Goal: Task Accomplishment & Management: Use online tool/utility

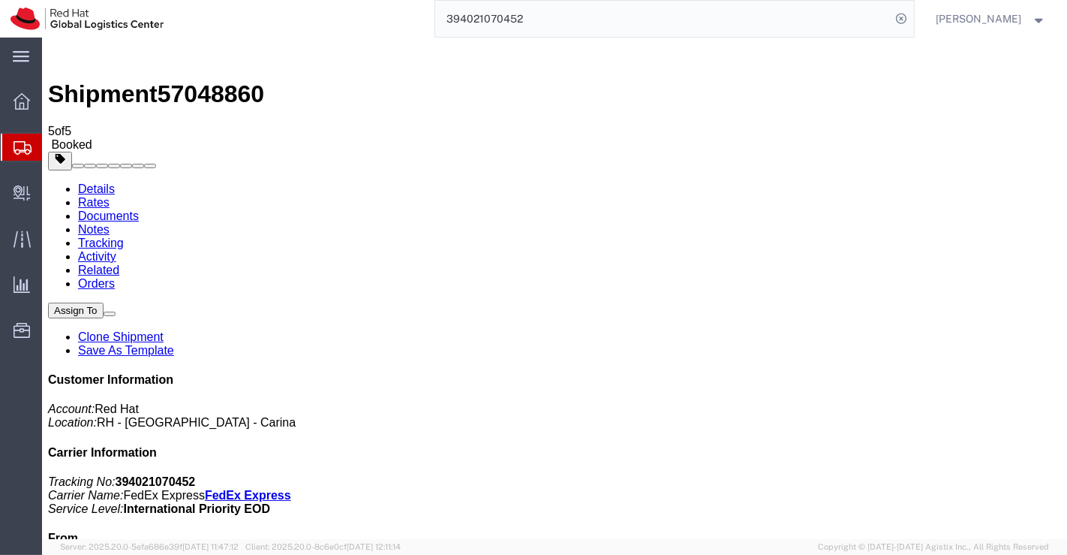
click at [85, 182] on link "Details" at bounding box center [95, 188] width 37 height 13
drag, startPoint x: 804, startPoint y: 191, endPoint x: 889, endPoint y: 184, distance: 85.1
click div "Customer Information Account: Red Hat Location: RH - Bangalore - Carina Carrier…"
copy b "394021070452"
click div "Leg 1 - Small Parcel"
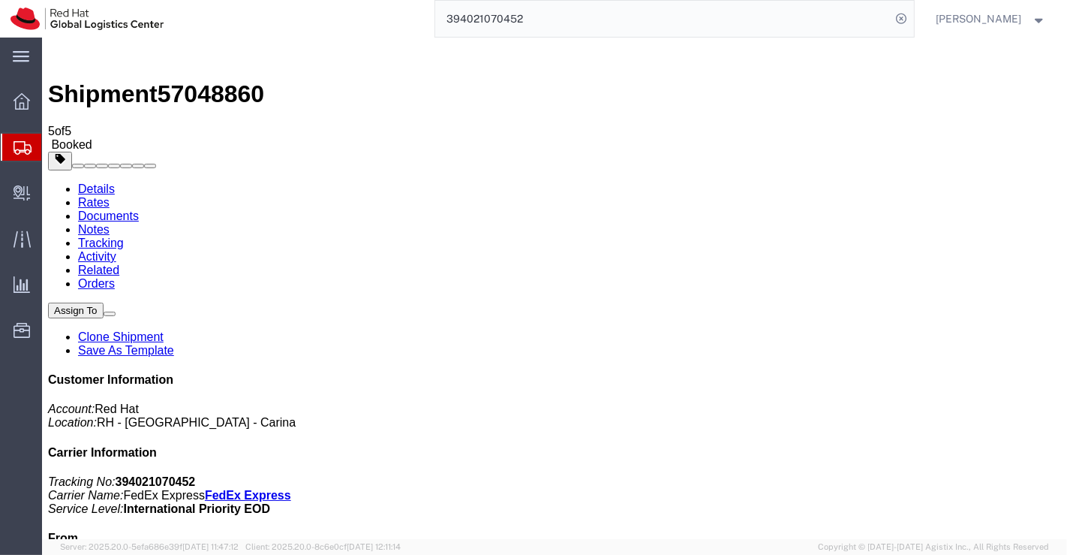
click div "Leg 1 - Small Parcel"
click link "Documents"
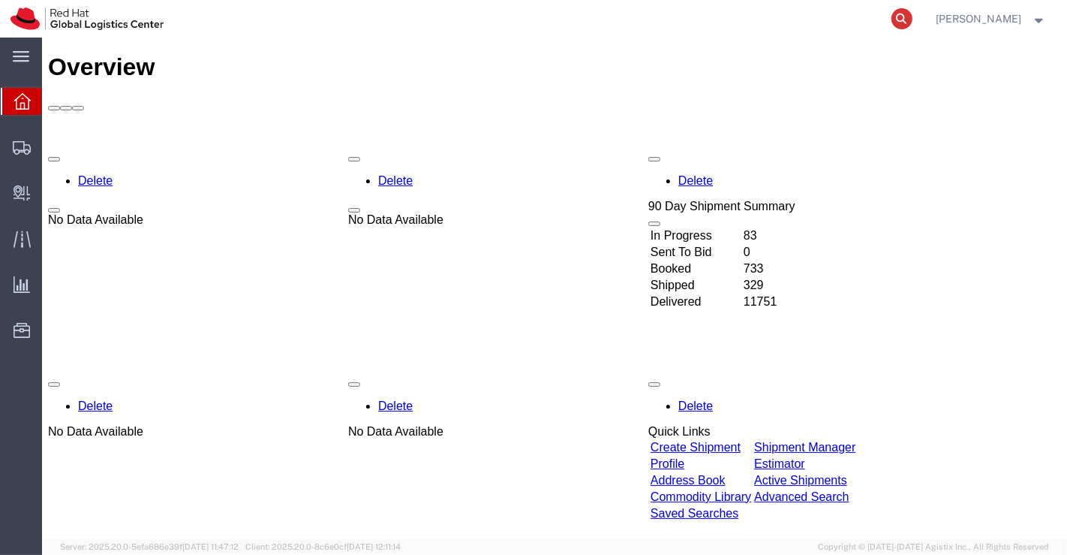
click at [896, 19] on icon at bounding box center [901, 18] width 21 height 21
paste input "393984894546"
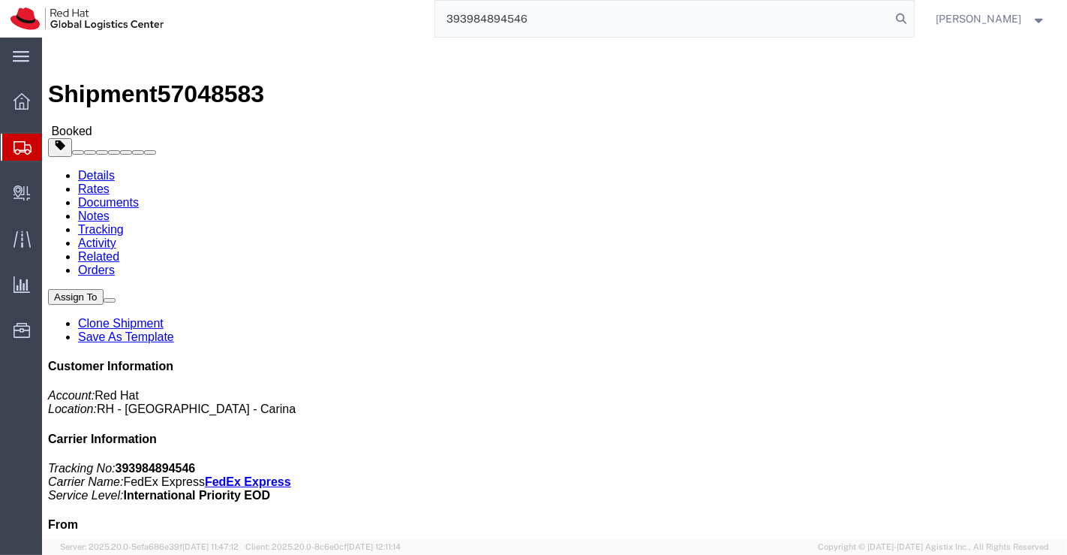
type input "393984894546"
click link "Documents"
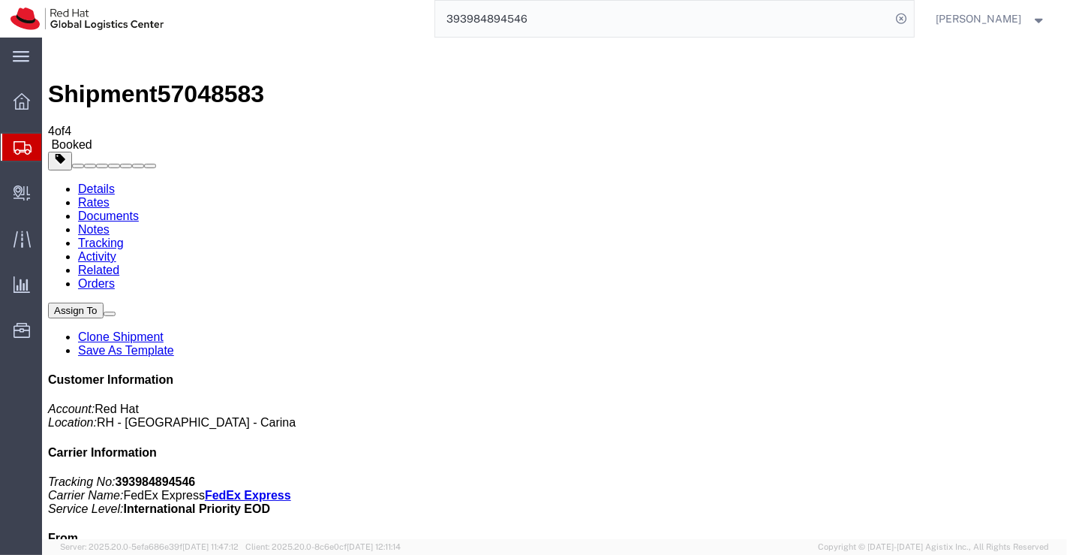
click link "Documents"
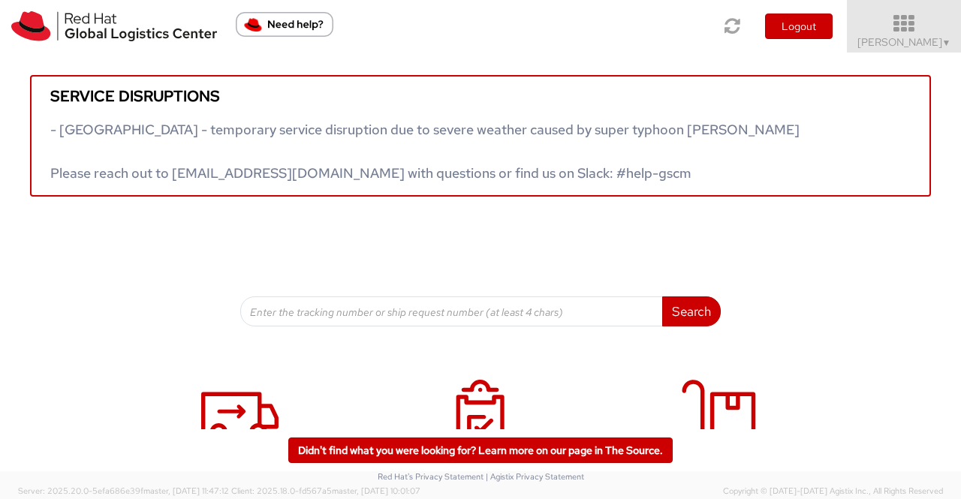
click at [936, 43] on span "Sumitra Hansdah ▼" at bounding box center [904, 42] width 94 height 14
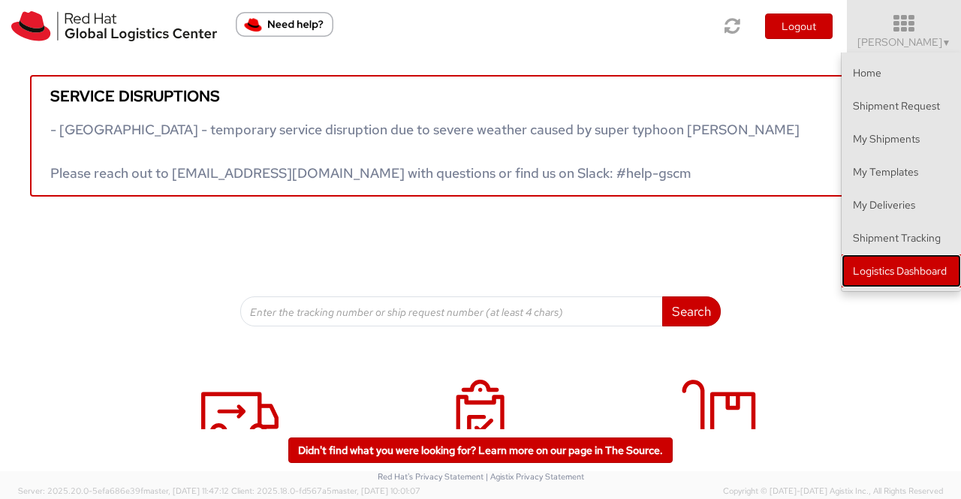
click at [896, 269] on link "Logistics Dashboard" at bounding box center [900, 270] width 119 height 33
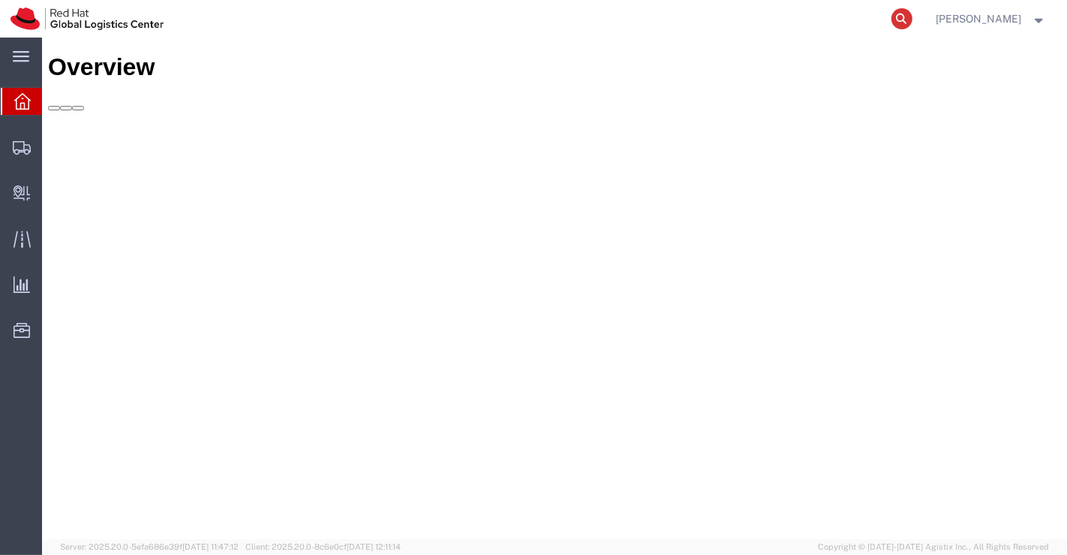
click at [897, 18] on icon at bounding box center [901, 18] width 21 height 21
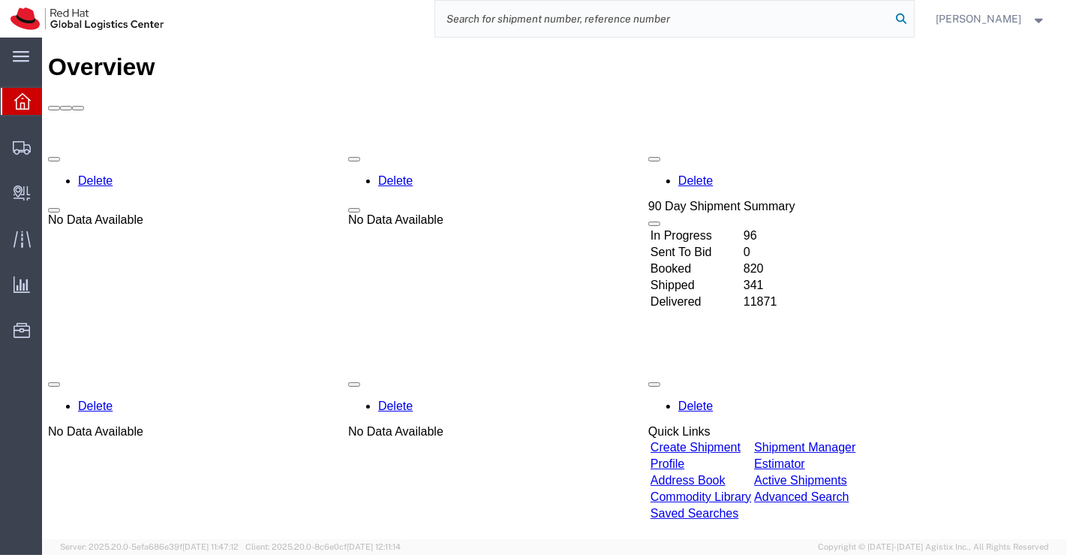
paste input "393979522480"
type input "393979522480"
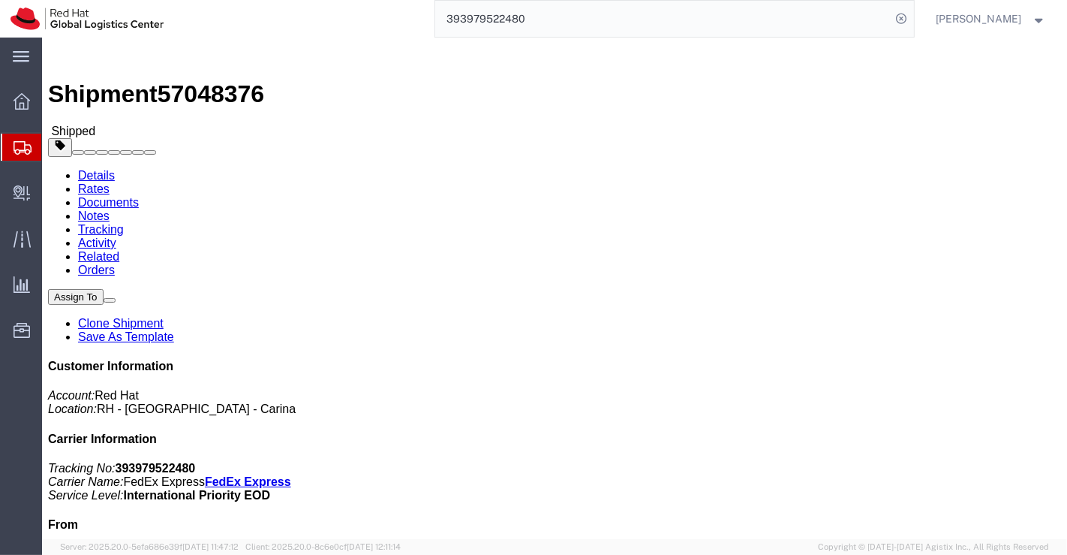
click link "Clone Shipment"
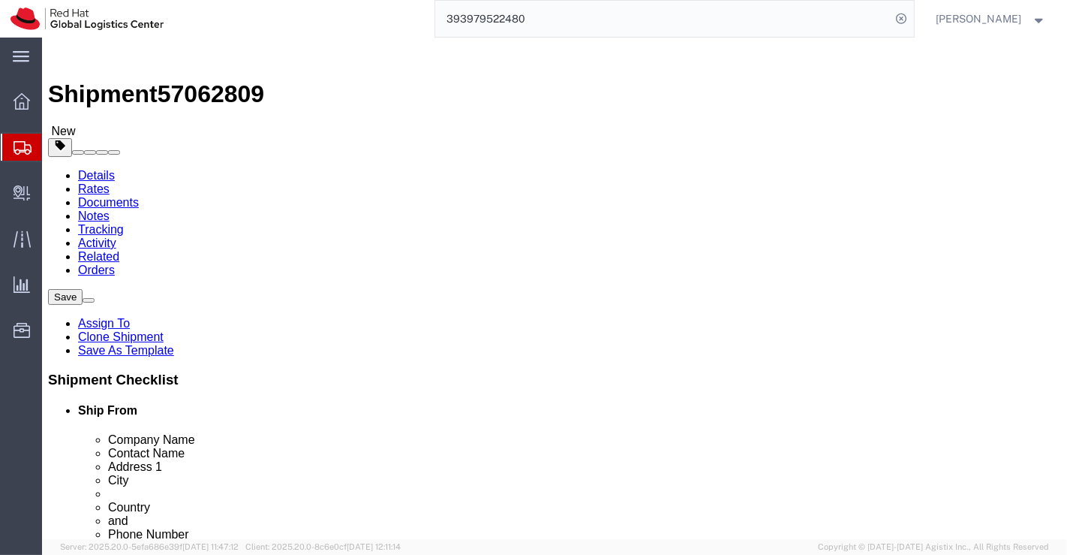
select select "37925"
select select "69331"
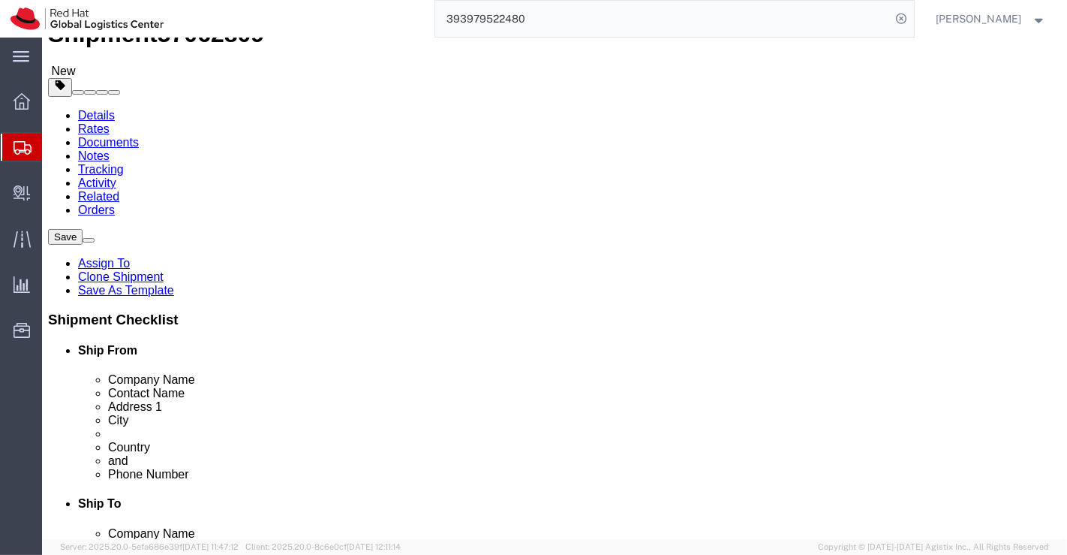
scroll to position [250, 0]
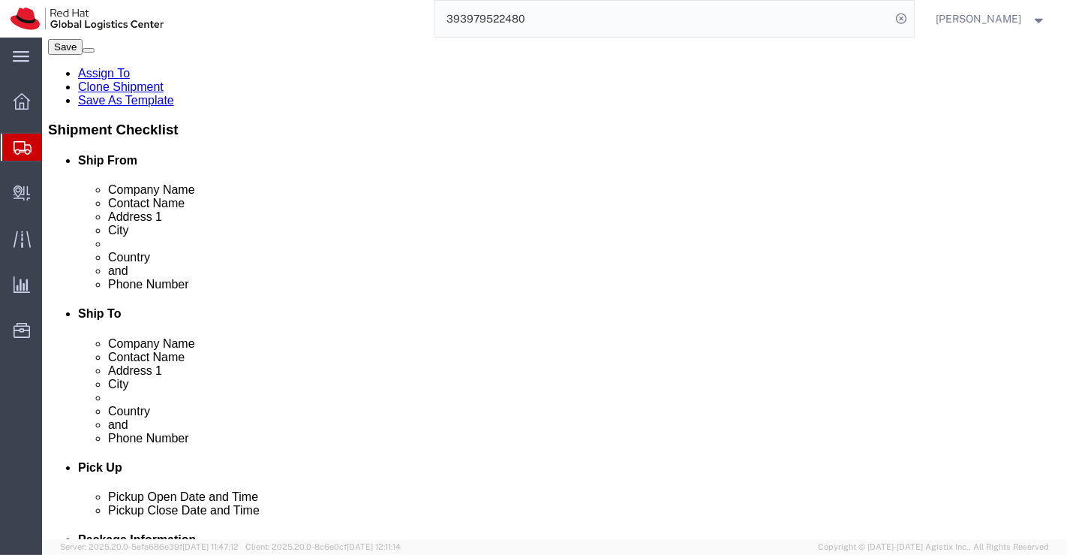
click link "ADDITIONAL INFORMATION"
click div "Location [GEOGRAPHIC_DATA] - [GEOGRAPHIC_DATA] - [GEOGRAPHIC_DATA] My Profile L…"
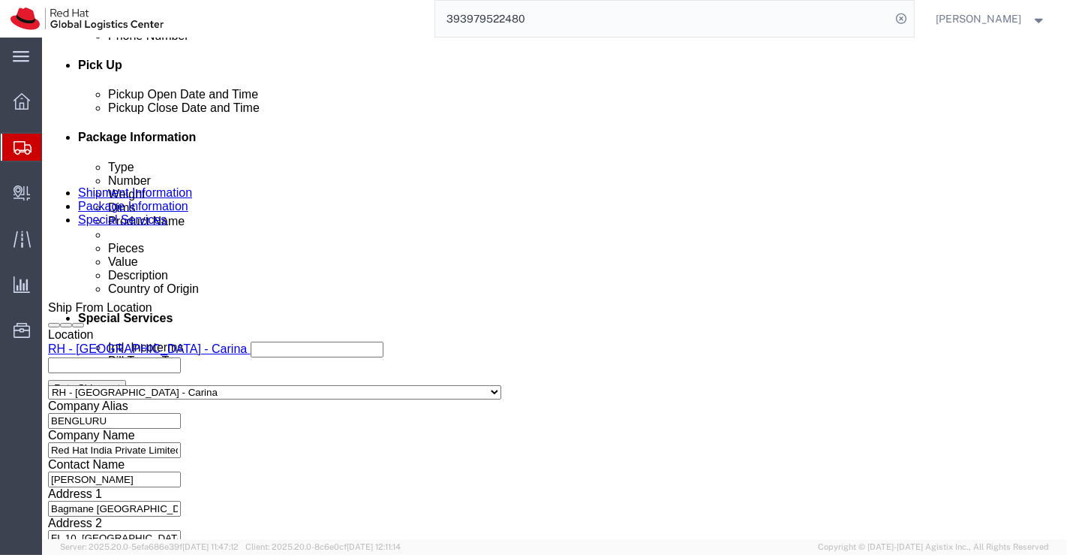
scroll to position [666, 0]
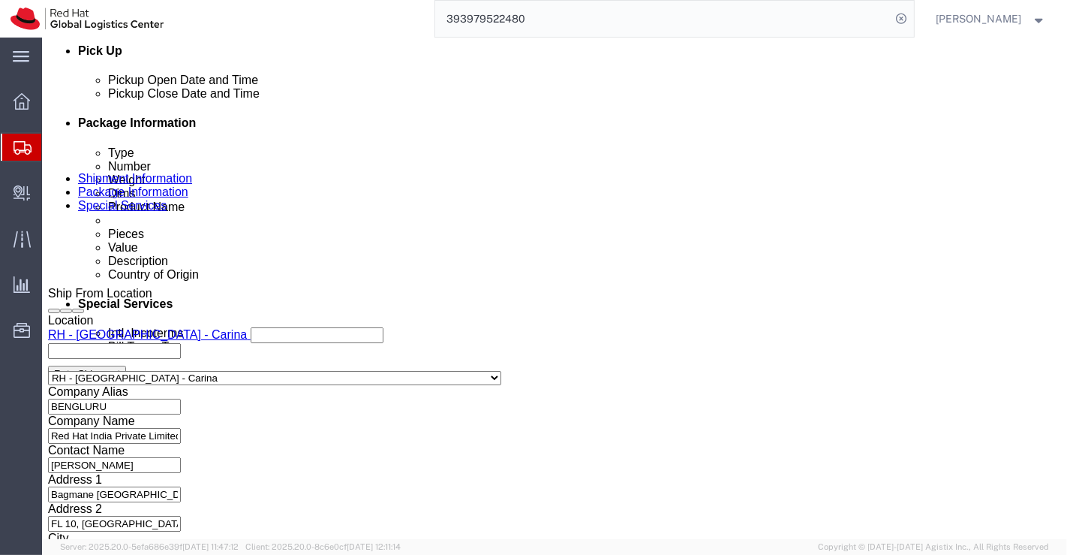
click div "[DATE] 2:31 PM"
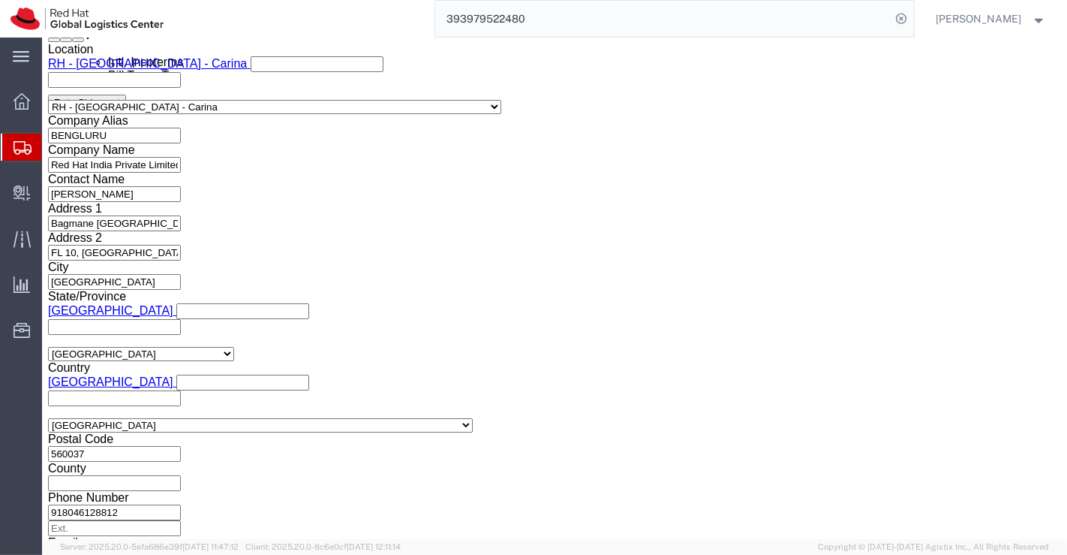
click input "2:31 PM"
type input "6.00 PM"
click button "Apply"
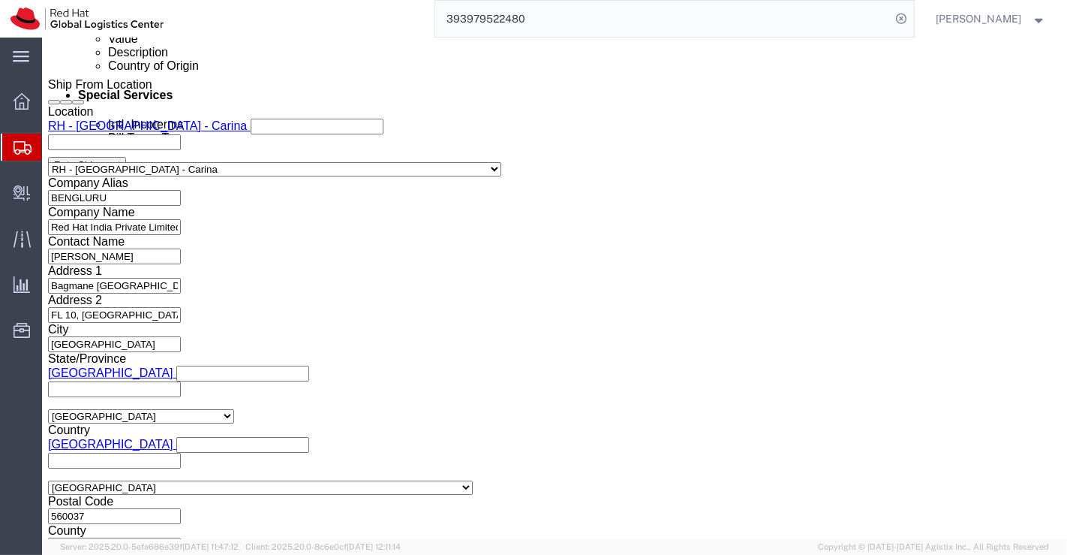
scroll to position [1060, 0]
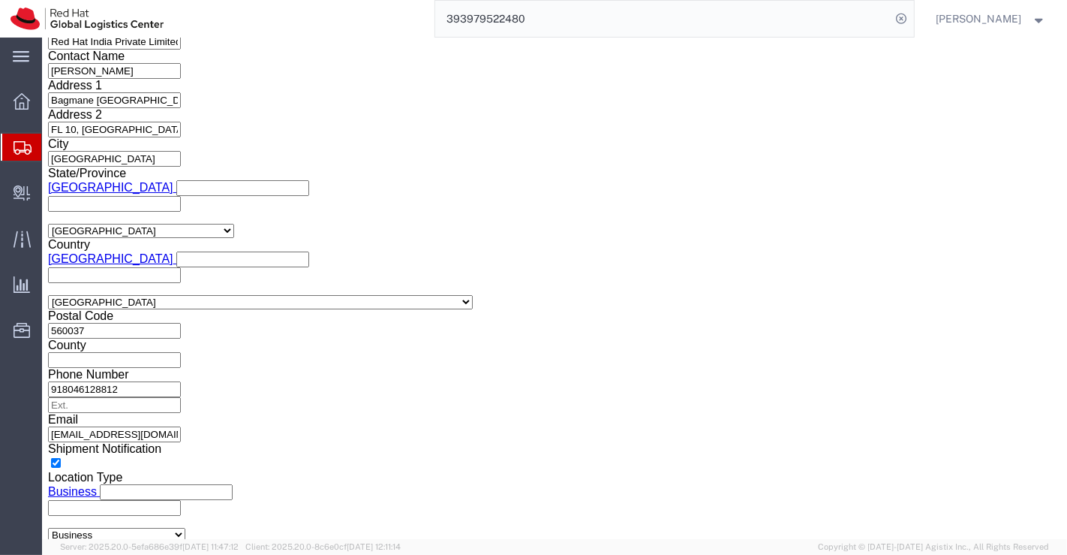
click icon
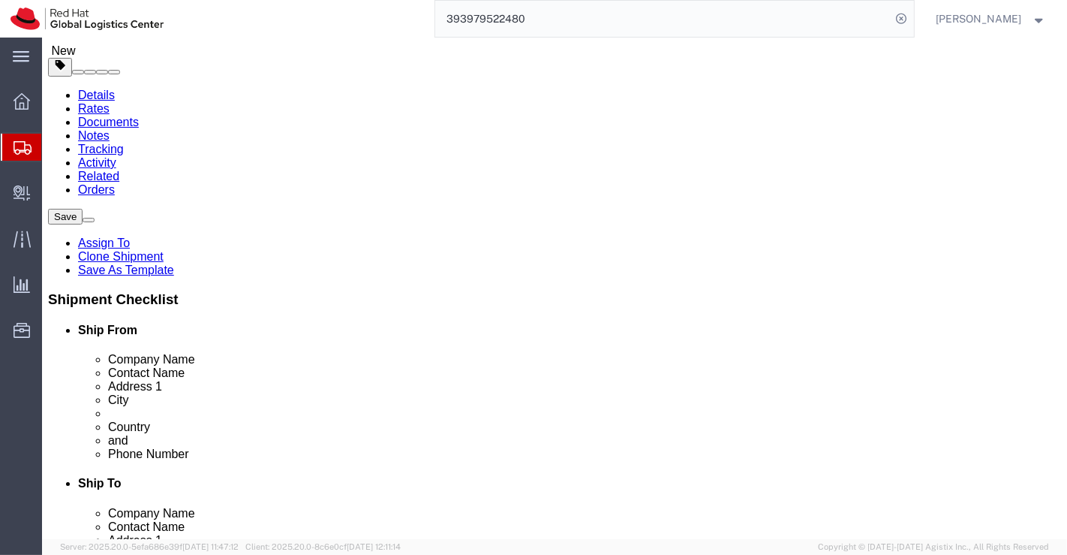
click icon
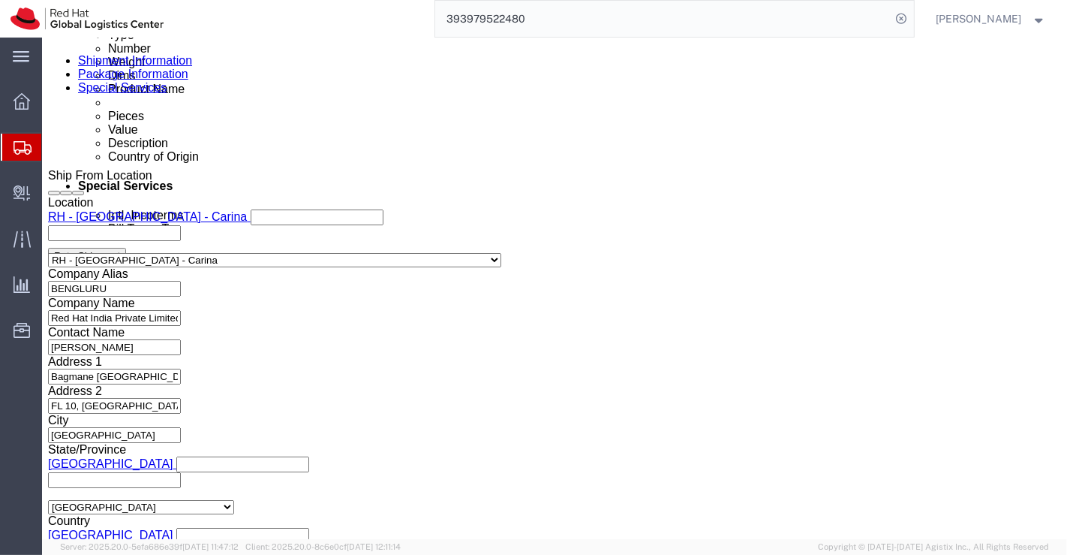
scroll to position [904, 0]
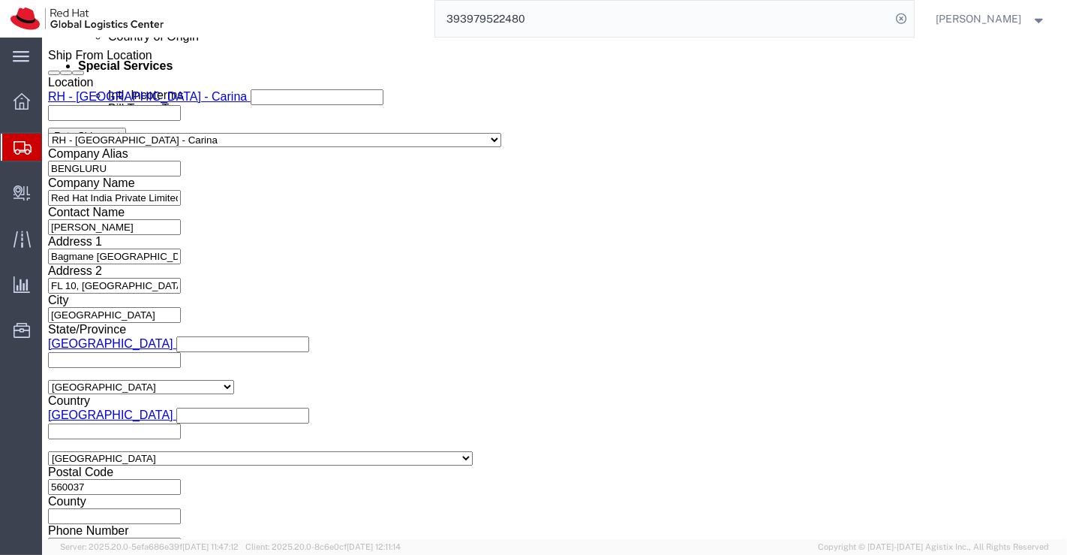
drag, startPoint x: 1021, startPoint y: 192, endPoint x: 1066, endPoint y: 545, distance: 355.5
click button "Rate Shipment"
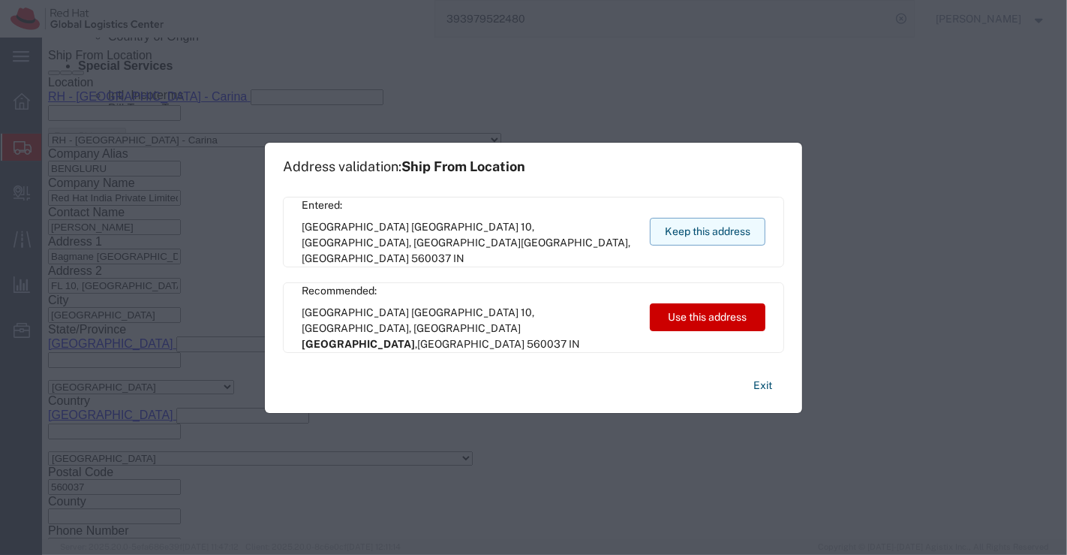
click at [675, 241] on button "Keep this address" at bounding box center [708, 232] width 116 height 28
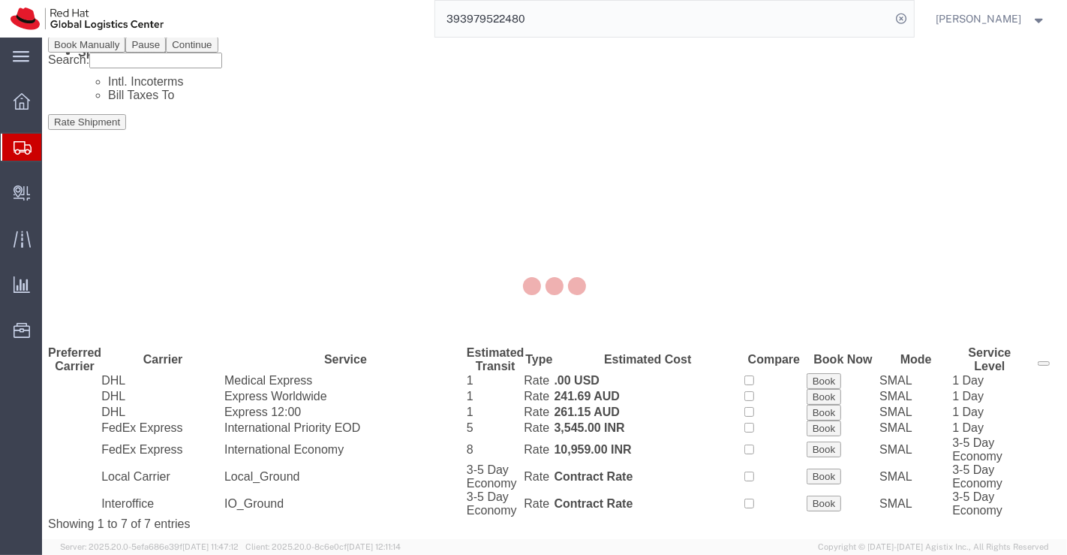
scroll to position [0, 0]
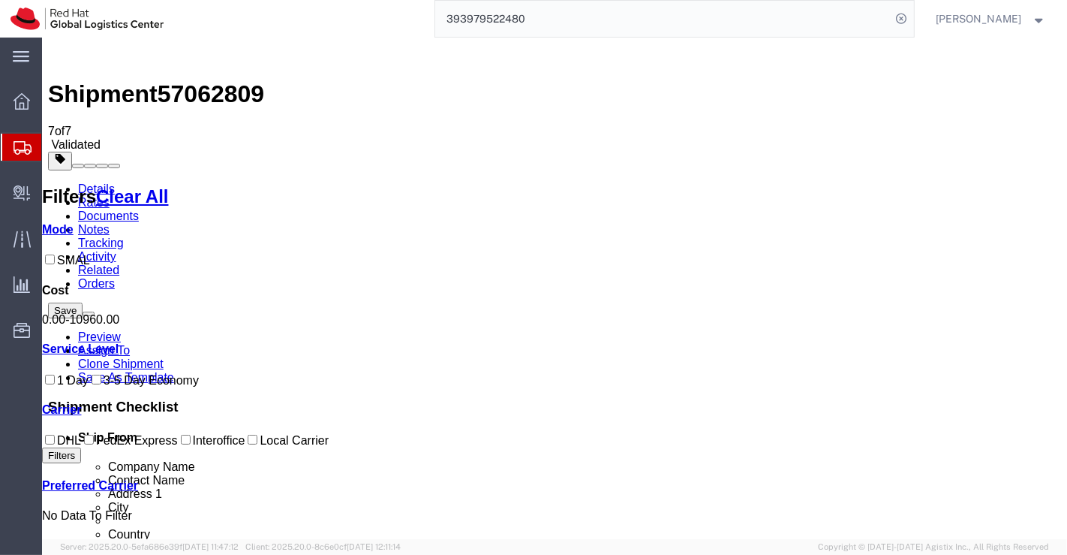
click at [89, 182] on link "Details" at bounding box center [95, 188] width 37 height 13
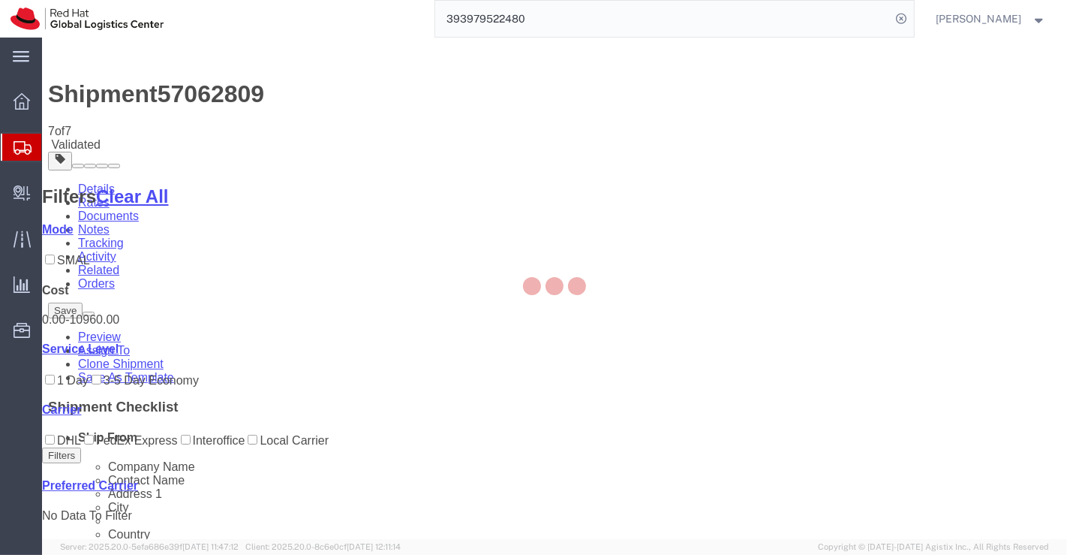
select select "37925"
select select "69331"
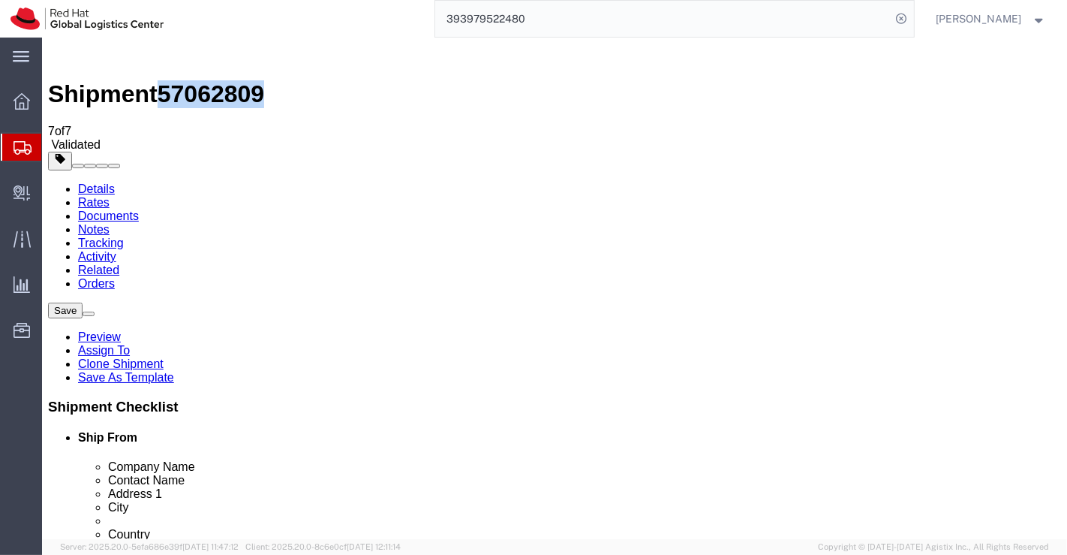
drag, startPoint x: 127, startPoint y: 14, endPoint x: 205, endPoint y: 19, distance: 78.2
click span "57062809"
copy span "57062809"
